Goal: Submit feedback/report problem: Submit feedback/report problem

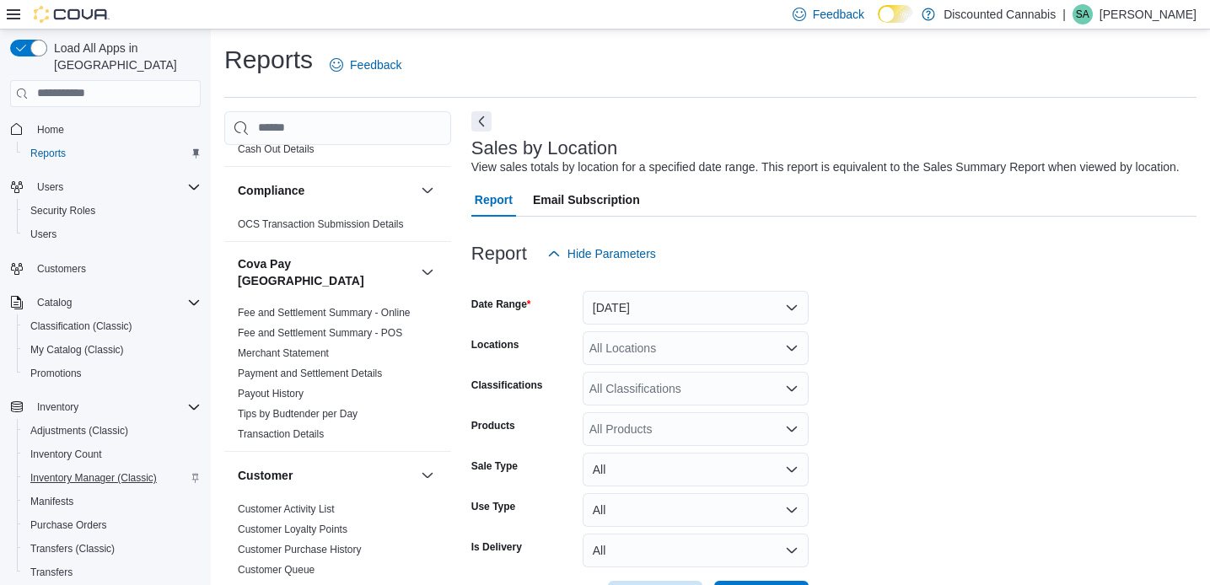
scroll to position [96, 0]
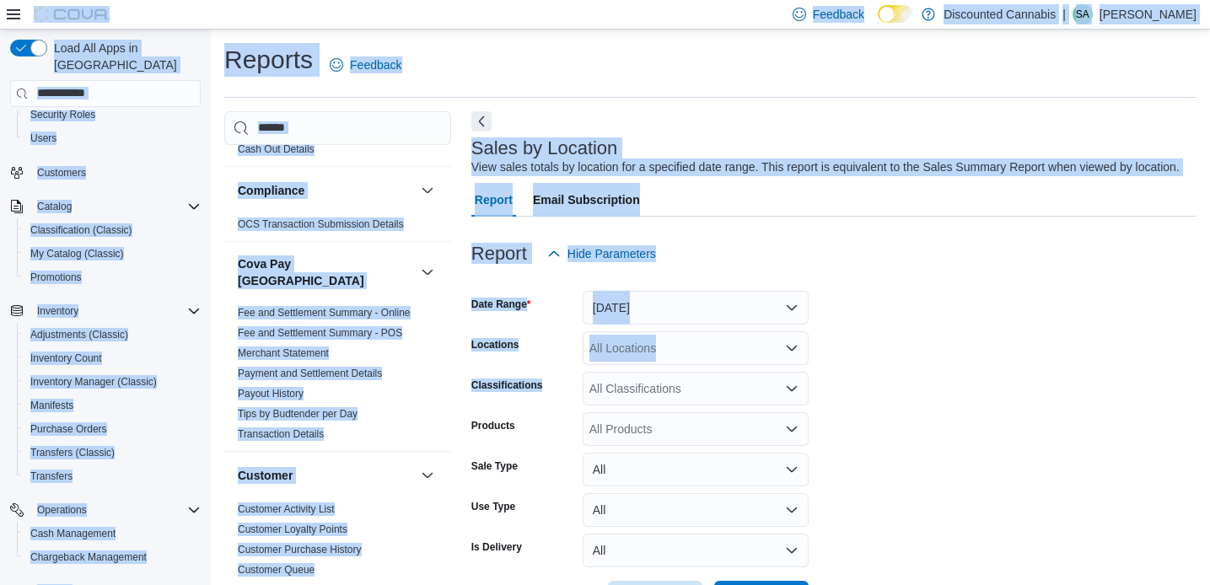
drag, startPoint x: 229, startPoint y: 19, endPoint x: 509, endPoint y: 389, distance: 464.6
click at [509, 389] on div "Feedback Dark Mode Discounted Cannabis | SA [PERSON_NAME] Load All Apps in New …" at bounding box center [605, 324] width 1210 height 648
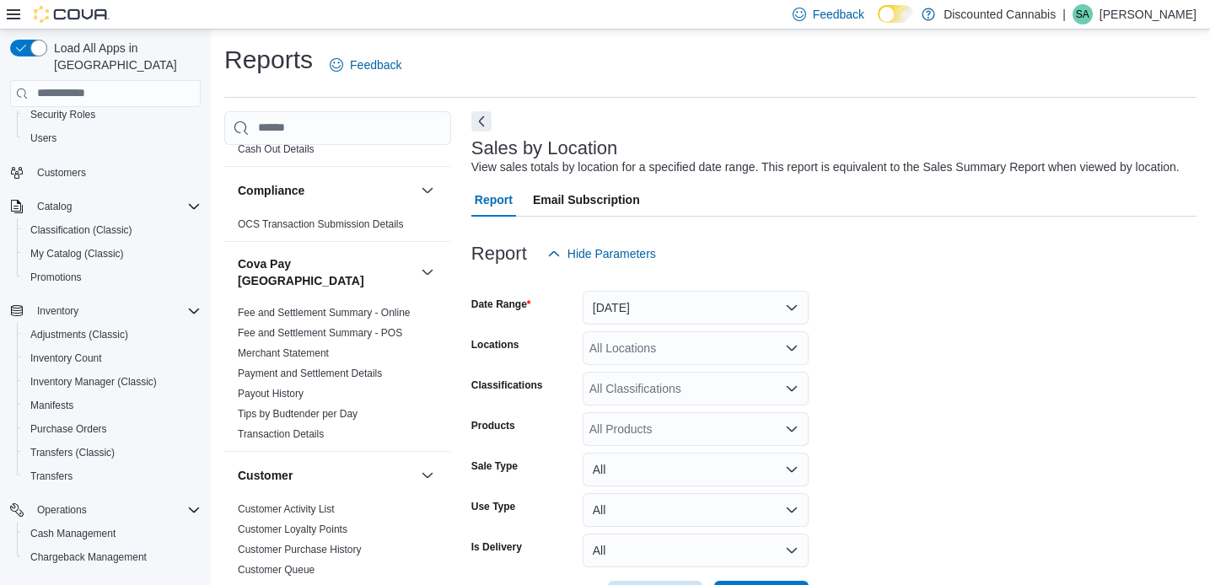
click at [982, 291] on div at bounding box center [833, 281] width 725 height 20
